Goal: Navigation & Orientation: Find specific page/section

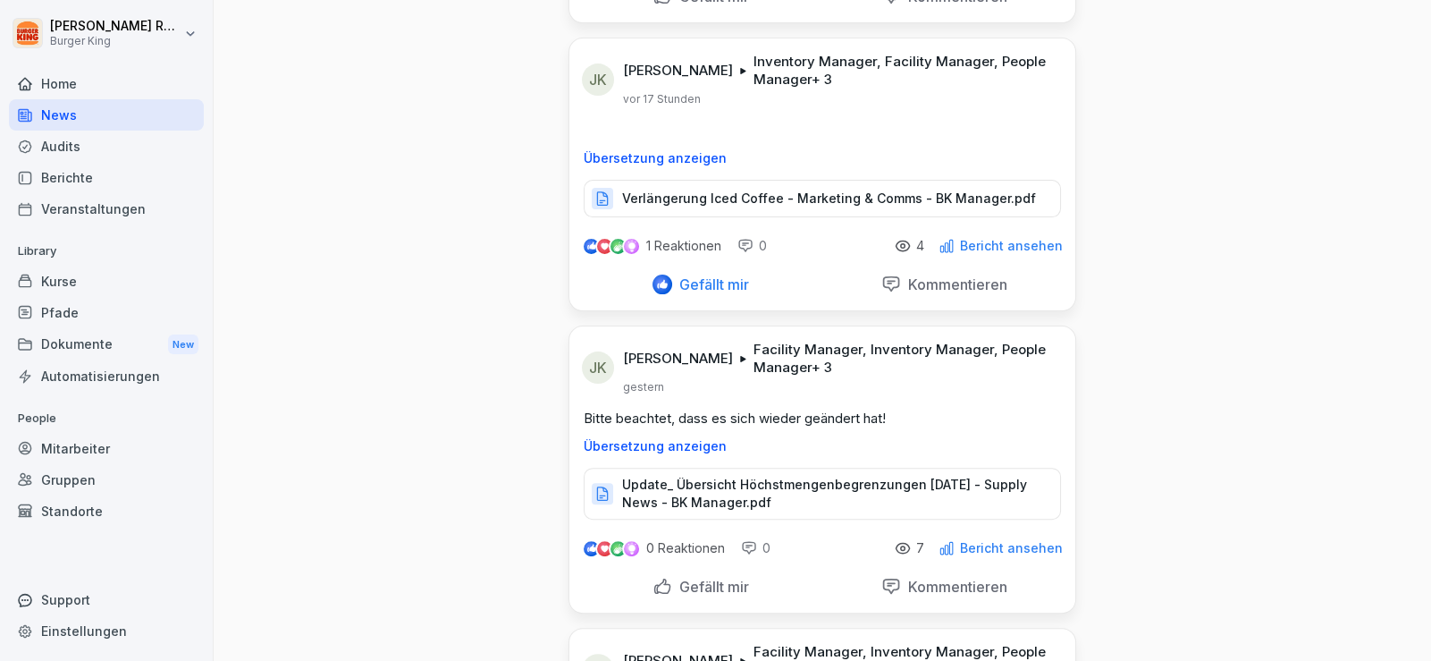
click at [71, 138] on div "Audits" at bounding box center [106, 146] width 195 height 31
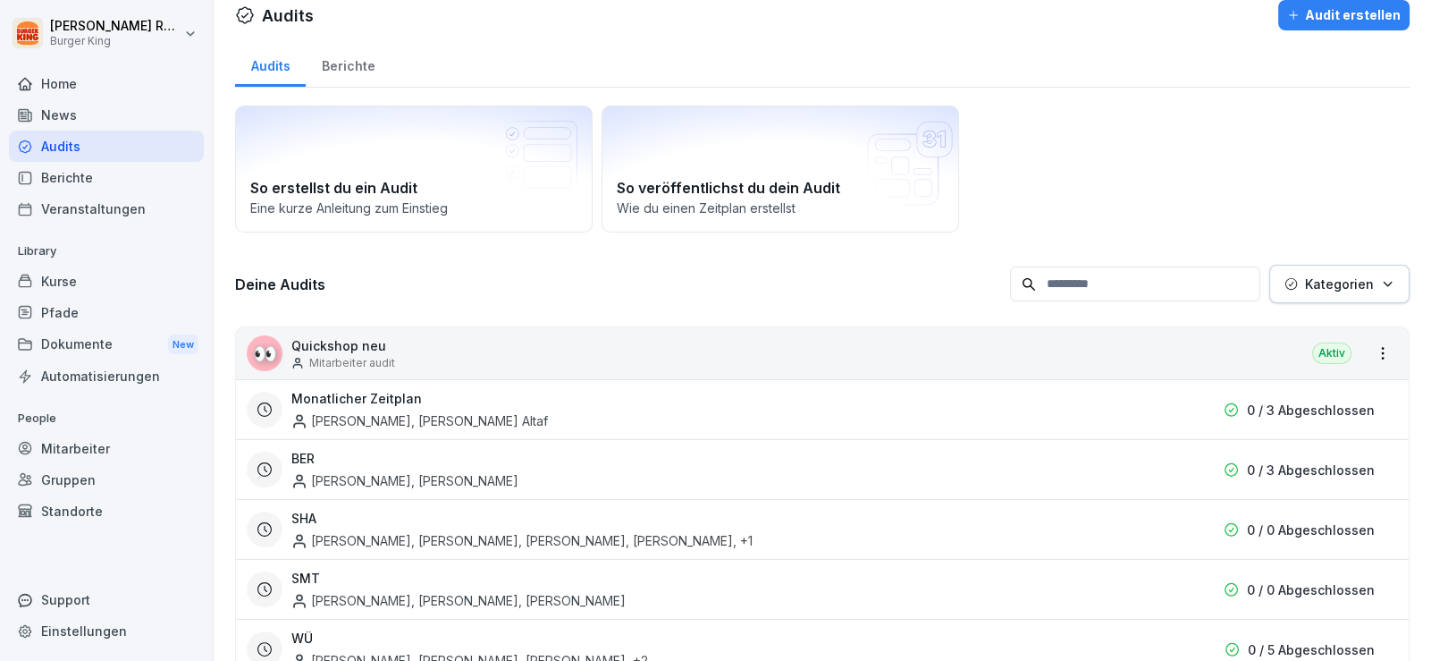
click at [63, 115] on div "News" at bounding box center [106, 114] width 195 height 31
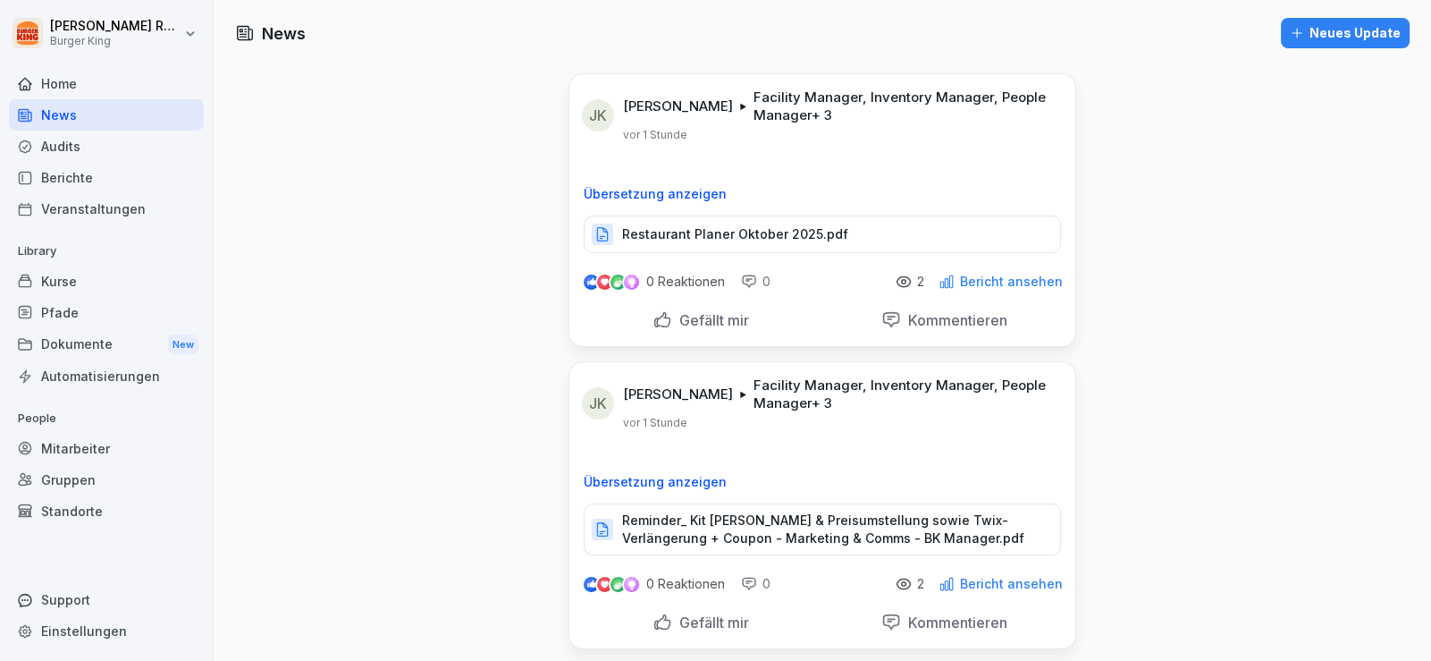
click at [711, 432] on div "[PERSON_NAME] Facility Manager, Inventory Manager, People Manager + 3 vor 1 Stu…" at bounding box center [823, 458] width 506 height 193
click at [106, 116] on div "News" at bounding box center [106, 114] width 195 height 31
click at [72, 91] on div "Home" at bounding box center [106, 83] width 195 height 31
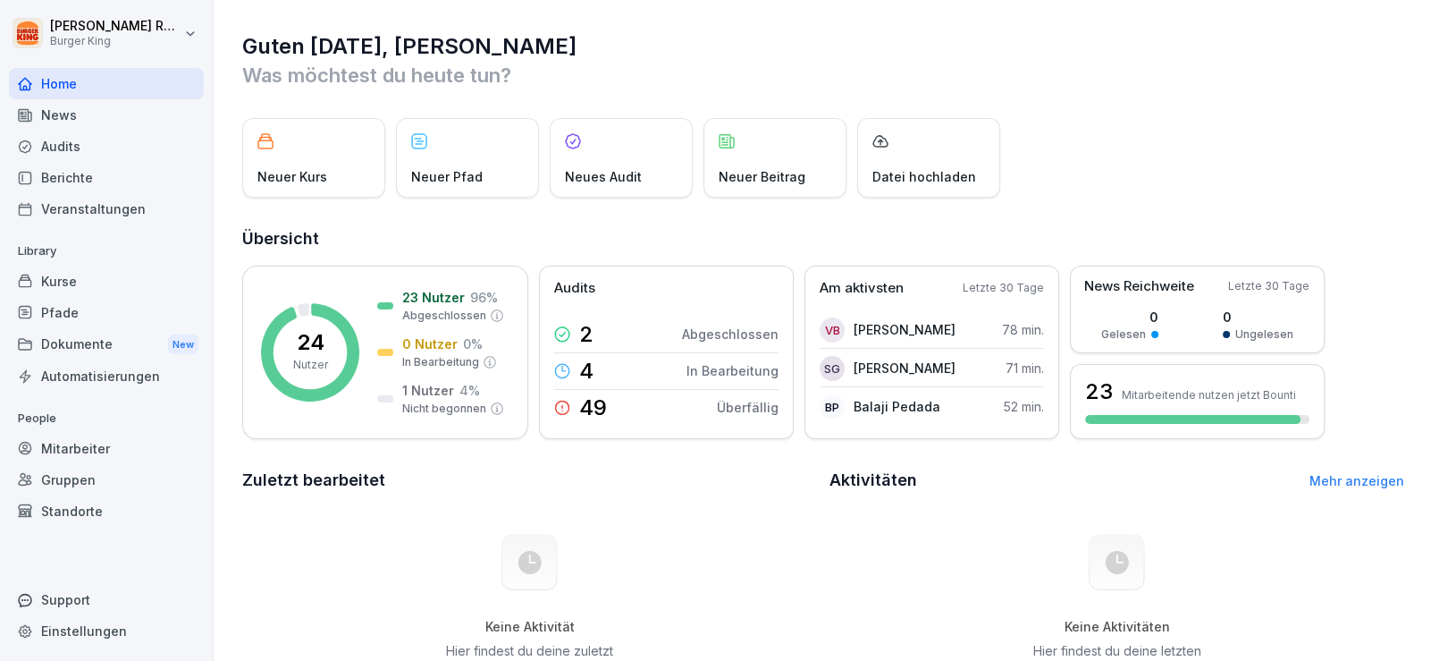
click at [63, 110] on div "News" at bounding box center [106, 114] width 195 height 31
